Goal: Information Seeking & Learning: Find specific fact

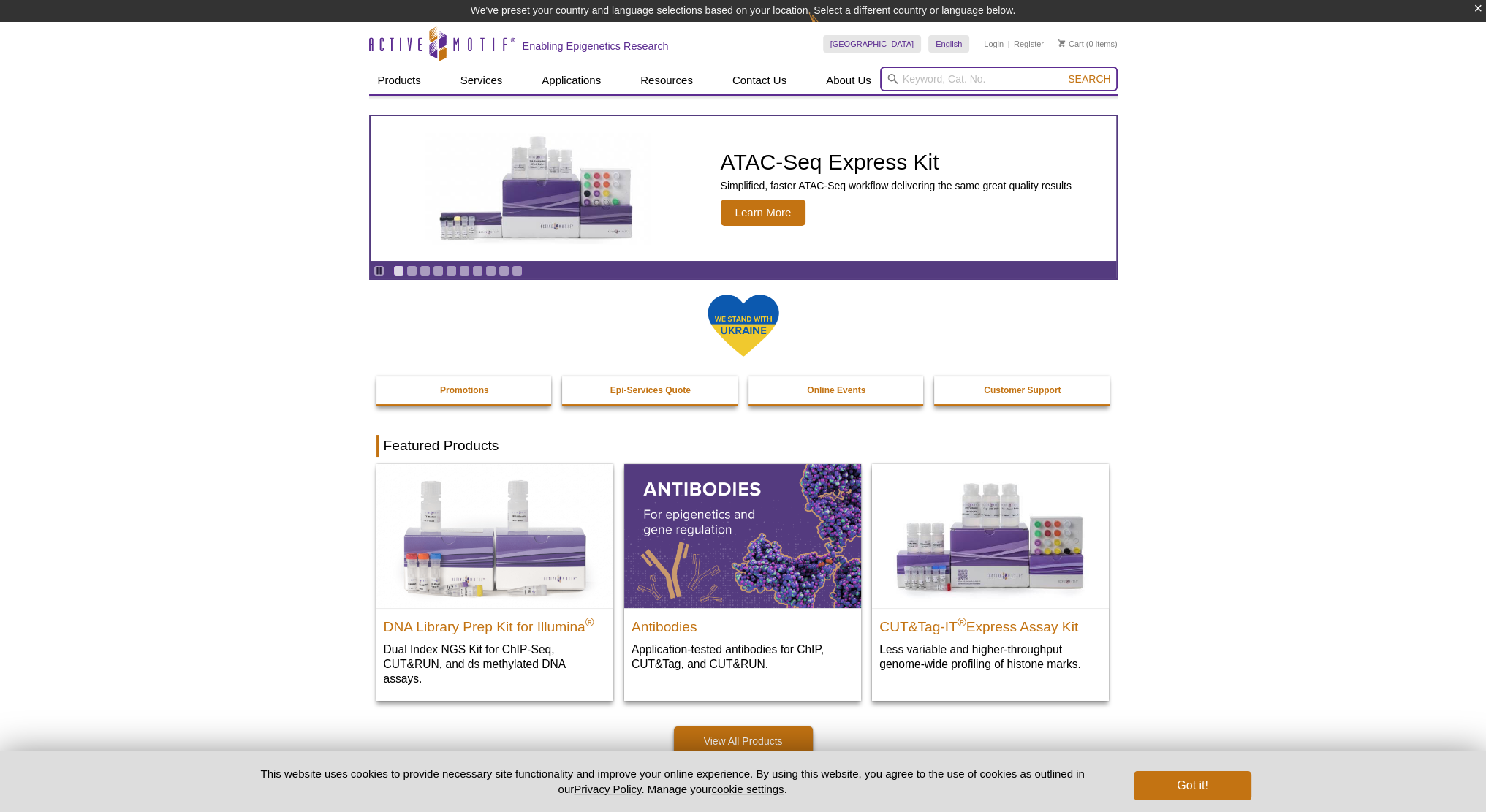
click at [986, 79] on input "search" at bounding box center [999, 79] width 238 height 25
paste input "Cat# 39133"
type input "Cat# 39133"
click at [1063, 72] on button "Search" at bounding box center [1089, 79] width 51 height 13
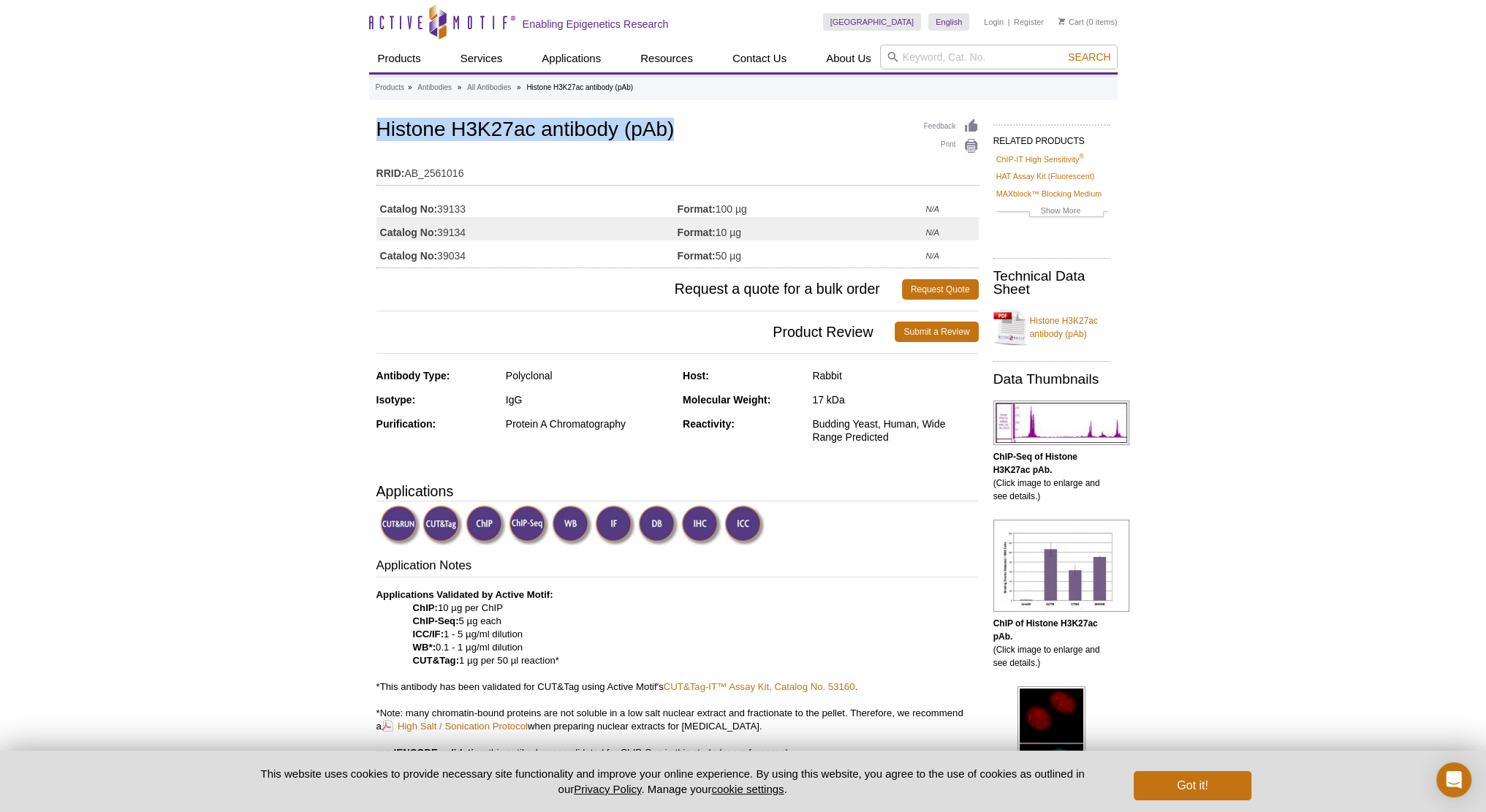
copy h1 "Histone H3K27ac antibody (pAb)"
drag, startPoint x: 379, startPoint y: 128, endPoint x: 684, endPoint y: 123, distance: 305.0
click at [684, 123] on h1 "Histone H3K27ac antibody (pAb)" at bounding box center [678, 130] width 602 height 25
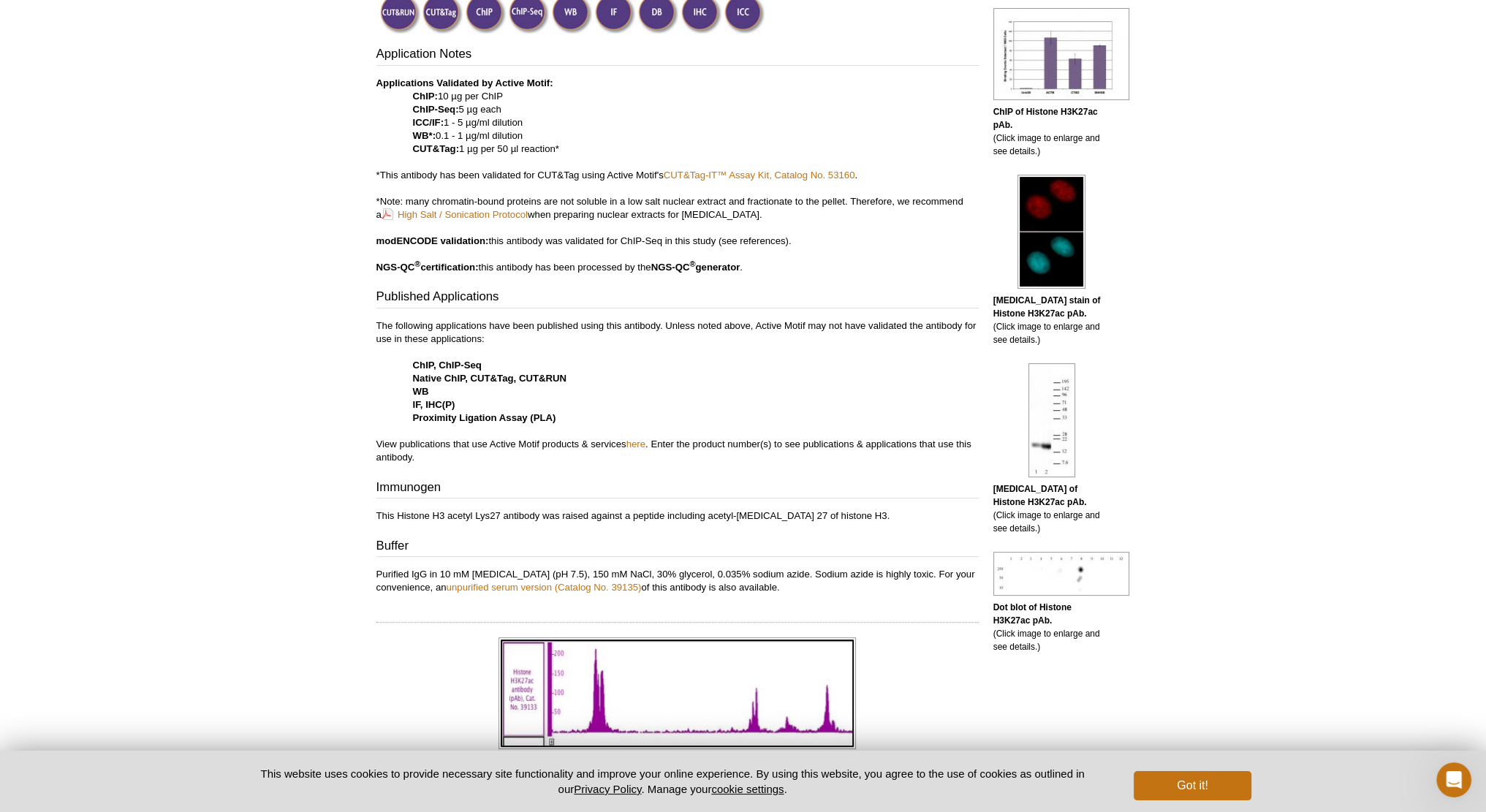
scroll to position [585, 0]
